Goal: Task Accomplishment & Management: Use online tool/utility

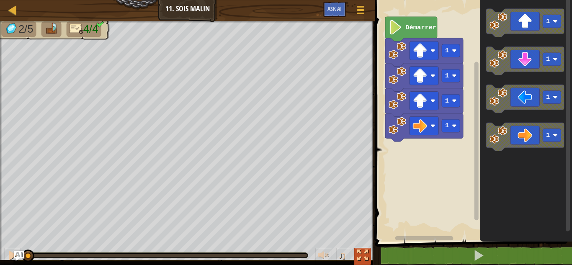
click at [365, 250] on div at bounding box center [362, 255] width 11 height 11
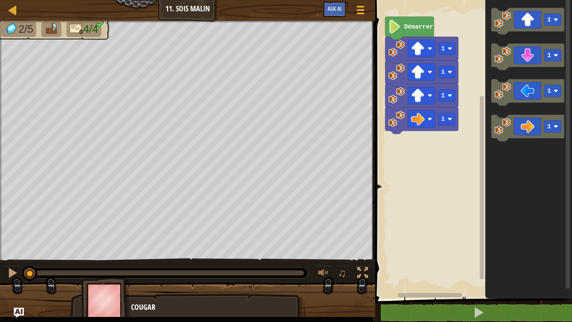
click at [47, 30] on img at bounding box center [51, 29] width 14 height 12
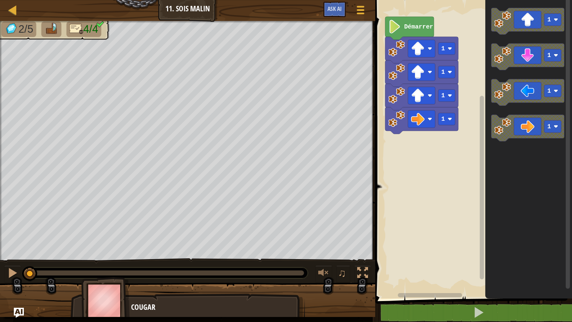
click at [47, 30] on img at bounding box center [51, 29] width 14 height 12
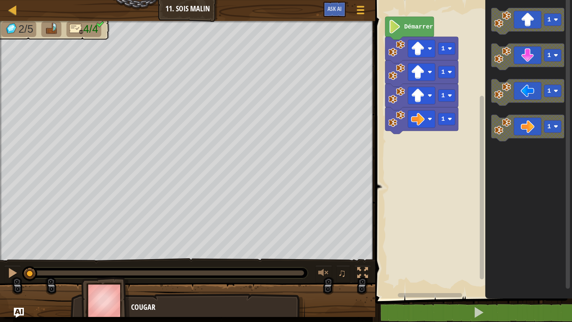
click at [47, 30] on img at bounding box center [51, 29] width 14 height 12
click at [263, 123] on div "2/5 4/4" at bounding box center [187, 140] width 375 height 239
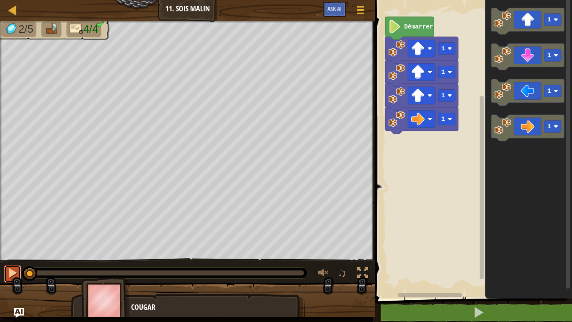
click at [11, 265] on div at bounding box center [12, 272] width 11 height 11
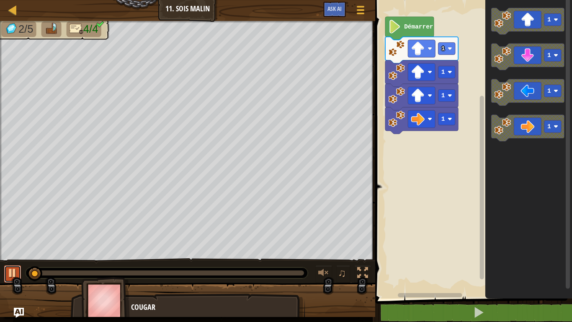
click at [11, 265] on div at bounding box center [12, 272] width 11 height 11
click at [12, 265] on div at bounding box center [12, 272] width 11 height 11
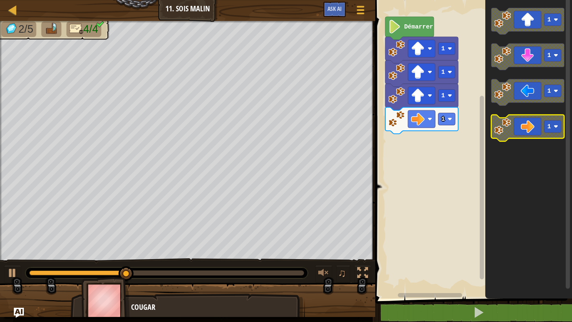
click at [548, 126] on text "1" at bounding box center [549, 126] width 4 height 7
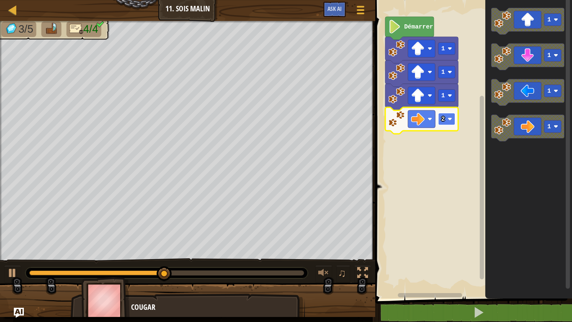
click at [443, 121] on text "2" at bounding box center [443, 119] width 4 height 7
click at [447, 122] on rect "Espace de travail de Blocky" at bounding box center [446, 119] width 17 height 12
click at [445, 124] on rect "Espace de travail de Blocky" at bounding box center [446, 119] width 17 height 12
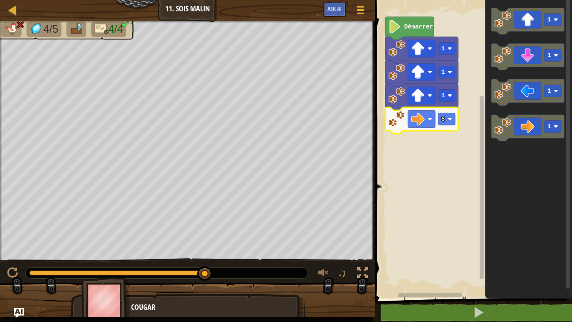
click at [393, 120] on image "Espace de travail de Blocky" at bounding box center [397, 119] width 17 height 17
click at [446, 118] on rect "Espace de travail de Blocky" at bounding box center [446, 119] width 17 height 12
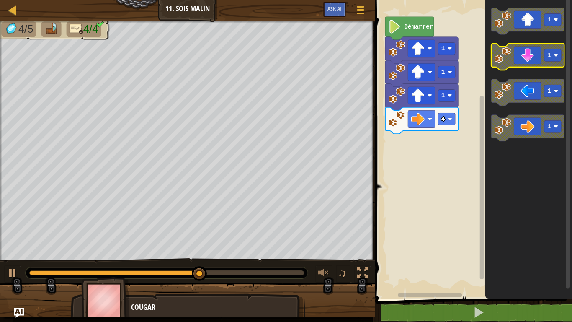
click at [534, 54] on icon "Espace de travail de Blocky" at bounding box center [528, 57] width 73 height 26
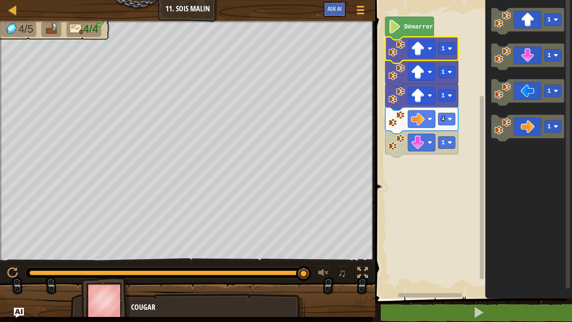
click at [395, 48] on image "Espace de travail de Blocky" at bounding box center [397, 48] width 17 height 17
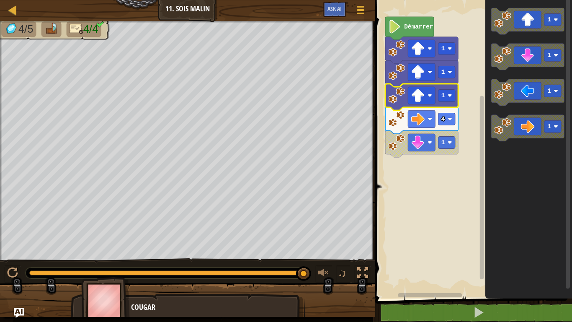
click at [393, 97] on image "Espace de travail de Blocky" at bounding box center [397, 95] width 17 height 17
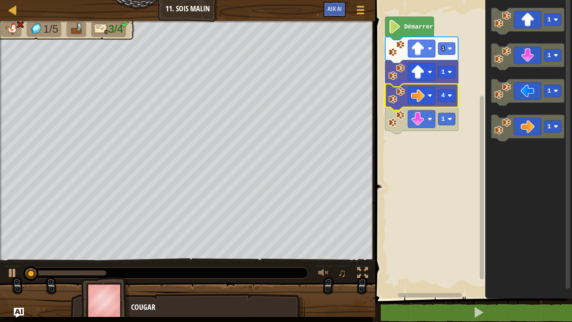
click at [393, 97] on image "Espace de travail de Blocky" at bounding box center [397, 95] width 17 height 17
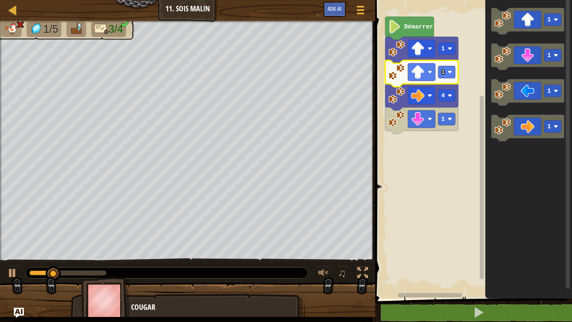
click at [395, 75] on image "Espace de travail de Blocky" at bounding box center [397, 72] width 17 height 17
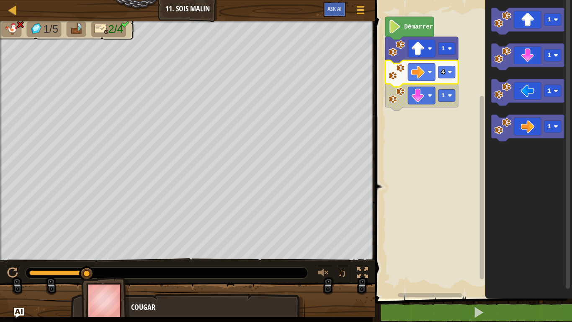
click at [395, 70] on image "Espace de travail de Blocky" at bounding box center [397, 72] width 17 height 17
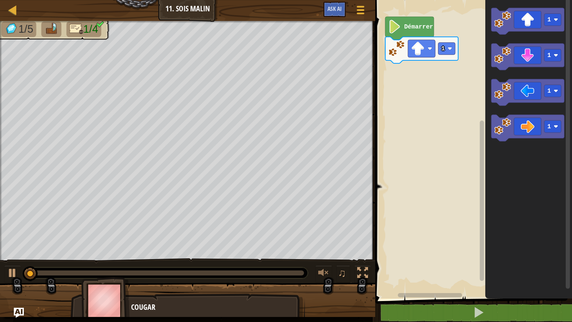
click at [395, 70] on rect "Espace de travail de Blocky" at bounding box center [472, 147] width 199 height 302
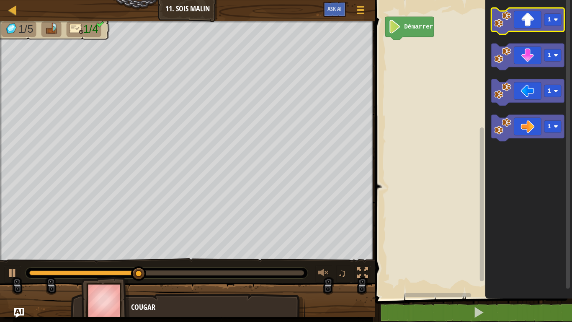
click at [534, 25] on icon "Espace de travail de Blocky" at bounding box center [528, 21] width 73 height 26
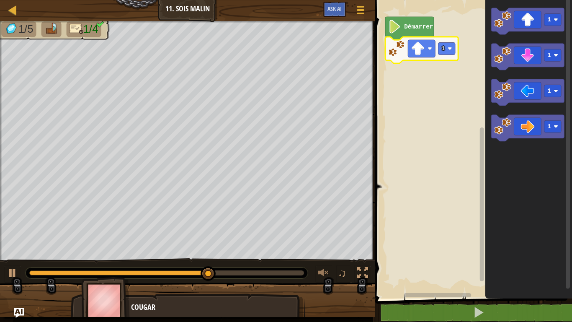
click at [399, 49] on image "Espace de travail de Blocky" at bounding box center [397, 48] width 17 height 17
click at [440, 43] on rect "Espace de travail de Blocky" at bounding box center [446, 48] width 17 height 12
click at [443, 46] on text "2" at bounding box center [443, 48] width 4 height 7
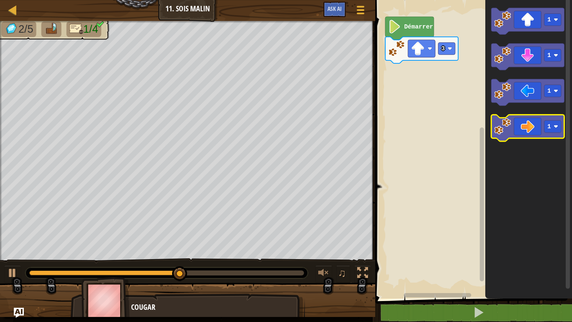
click at [520, 124] on icon "Espace de travail de Blocky" at bounding box center [528, 128] width 73 height 26
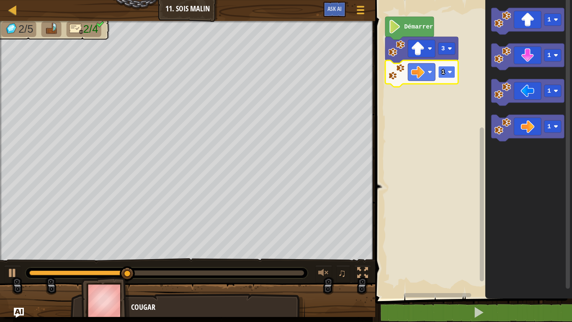
click at [445, 77] on rect "Espace de travail de Blocky" at bounding box center [446, 72] width 17 height 12
click at [441, 78] on icon "Espace de travail de Blocky" at bounding box center [421, 73] width 73 height 26
click at [443, 74] on text "3" at bounding box center [443, 72] width 4 height 7
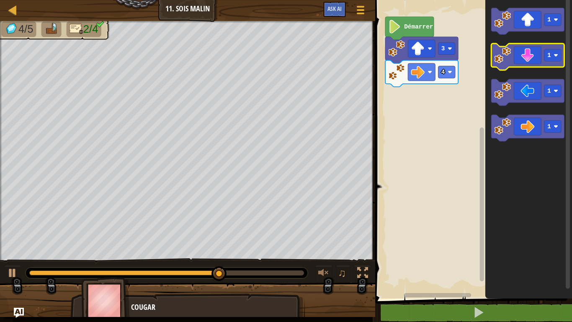
click at [541, 56] on icon "Espace de travail de Blocky" at bounding box center [528, 57] width 73 height 26
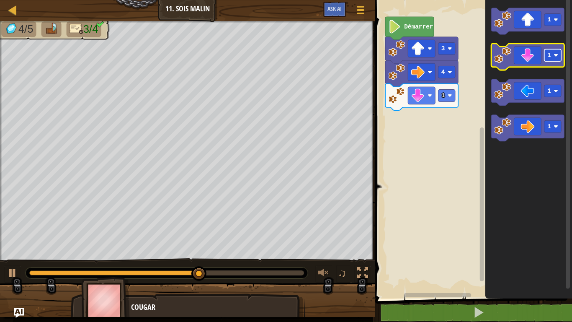
click at [553, 56] on rect "Espace de travail de Blocky" at bounding box center [552, 55] width 17 height 12
click at [544, 192] on icon "Espace de travail de Blocky" at bounding box center [528, 147] width 87 height 302
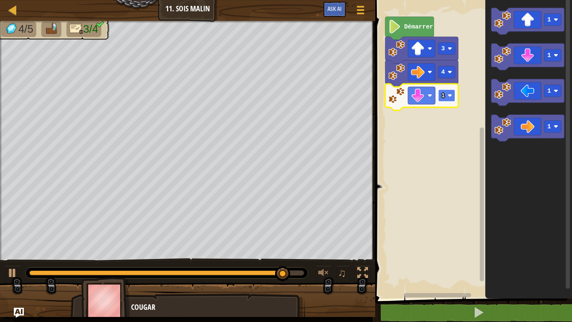
click at [439, 95] on rect "Espace de travail de Blocky" at bounding box center [446, 95] width 17 height 12
click at [443, 92] on text "2" at bounding box center [443, 95] width 4 height 7
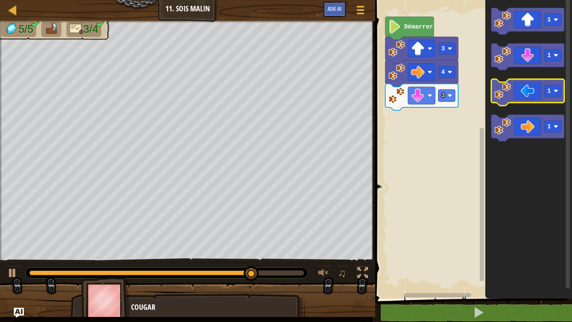
click at [508, 94] on image "Espace de travail de Blocky" at bounding box center [503, 90] width 17 height 17
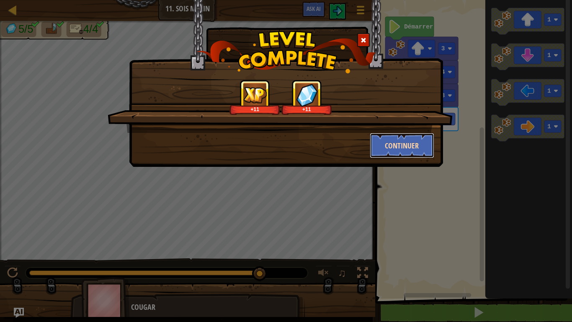
click at [409, 139] on button "Continuer" at bounding box center [402, 145] width 65 height 25
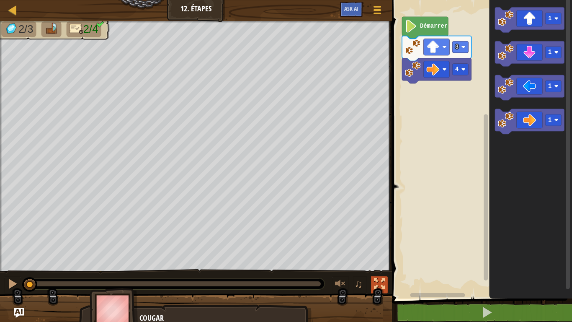
click at [377, 265] on div at bounding box center [379, 283] width 11 height 11
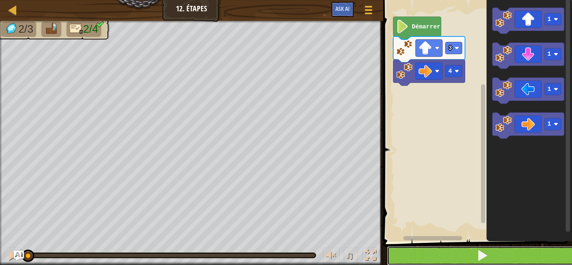
click at [409, 257] on button at bounding box center [482, 255] width 191 height 19
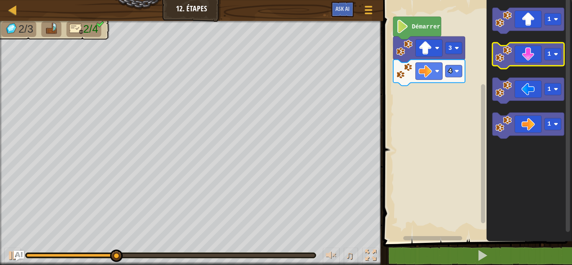
click at [527, 51] on icon "Espace de travail de Blocky" at bounding box center [528, 56] width 72 height 26
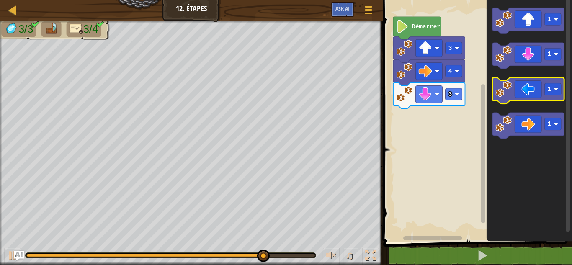
click at [507, 92] on image "Espace de travail de Blocky" at bounding box center [503, 89] width 16 height 16
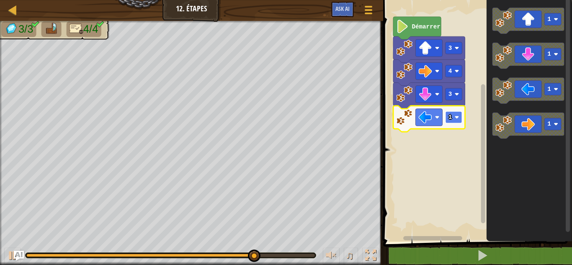
click at [452, 115] on rect "Espace de travail de Blocky" at bounding box center [453, 117] width 17 height 12
click at [451, 116] on text "1" at bounding box center [450, 117] width 4 height 7
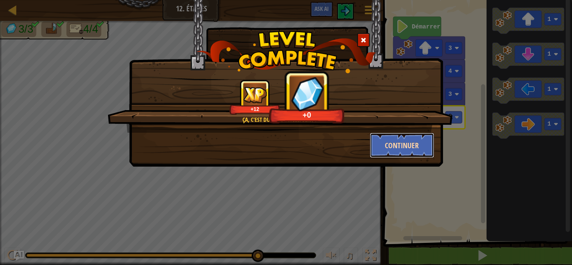
click at [405, 145] on button "Continuer" at bounding box center [402, 145] width 65 height 25
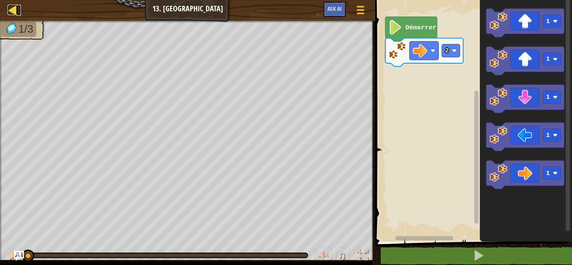
click at [16, 8] on div at bounding box center [13, 10] width 10 height 10
select select "fr"
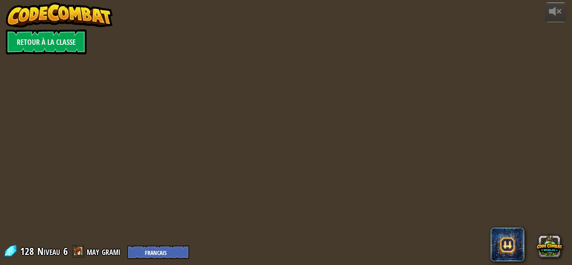
select select "fr"
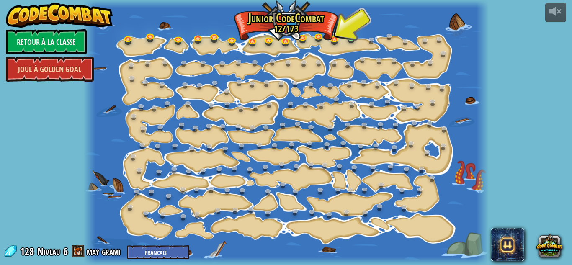
click at [67, 72] on link "Joue à Golden Goal" at bounding box center [50, 69] width 88 height 25
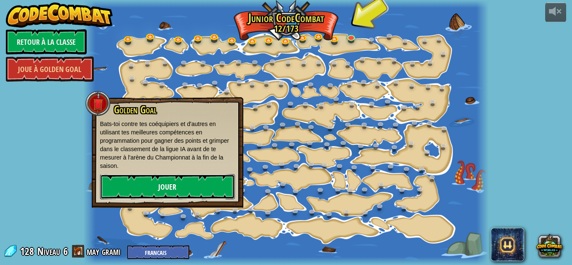
click at [158, 189] on link "Jouer" at bounding box center [167, 186] width 135 height 25
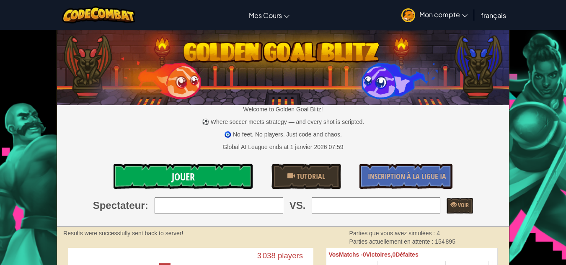
click at [176, 175] on span "Jouer" at bounding box center [183, 176] width 23 height 13
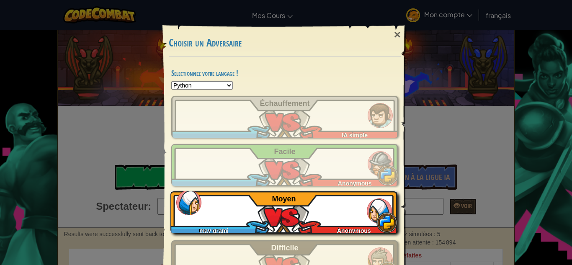
click at [242, 209] on div "may grami Anonymous Moyen" at bounding box center [283, 212] width 227 height 42
